Goal: Task Accomplishment & Management: Manage account settings

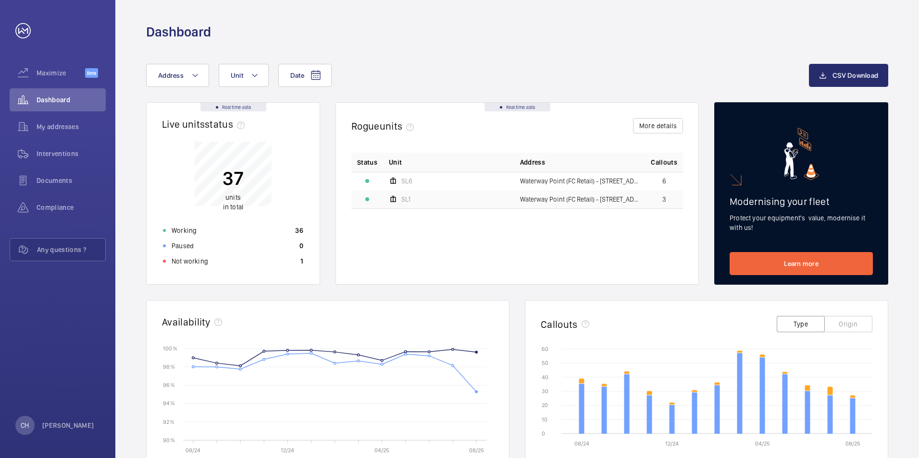
click at [538, 437] on wm-front-card-body "08/24 12/24 04/25 08/25 0 0 10 10 20 20 30 30 40 40 50 50 60 60 Breakdowns Trap…" at bounding box center [706, 412] width 362 height 140
click at [52, 425] on p "[PERSON_NAME]" at bounding box center [68, 426] width 52 height 10
click at [50, 405] on p "Logout" at bounding box center [42, 404] width 35 height 10
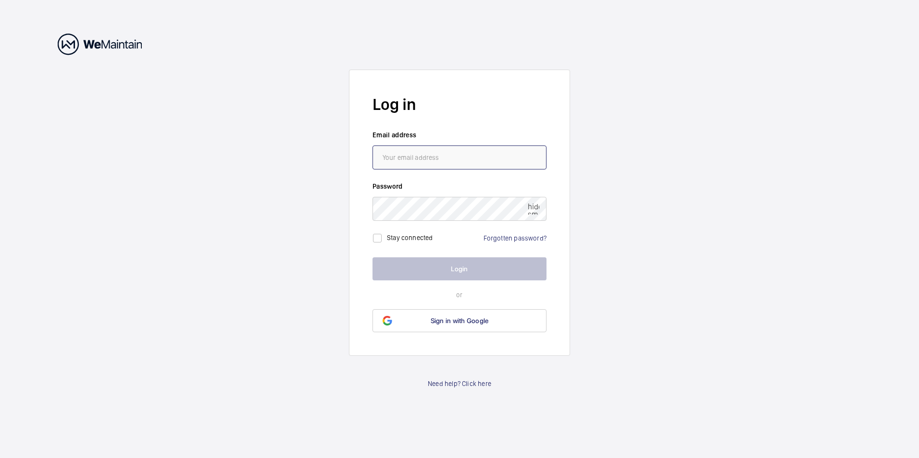
type input "[EMAIL_ADDRESS][DOMAIN_NAME]"
